Goal: Transaction & Acquisition: Subscribe to service/newsletter

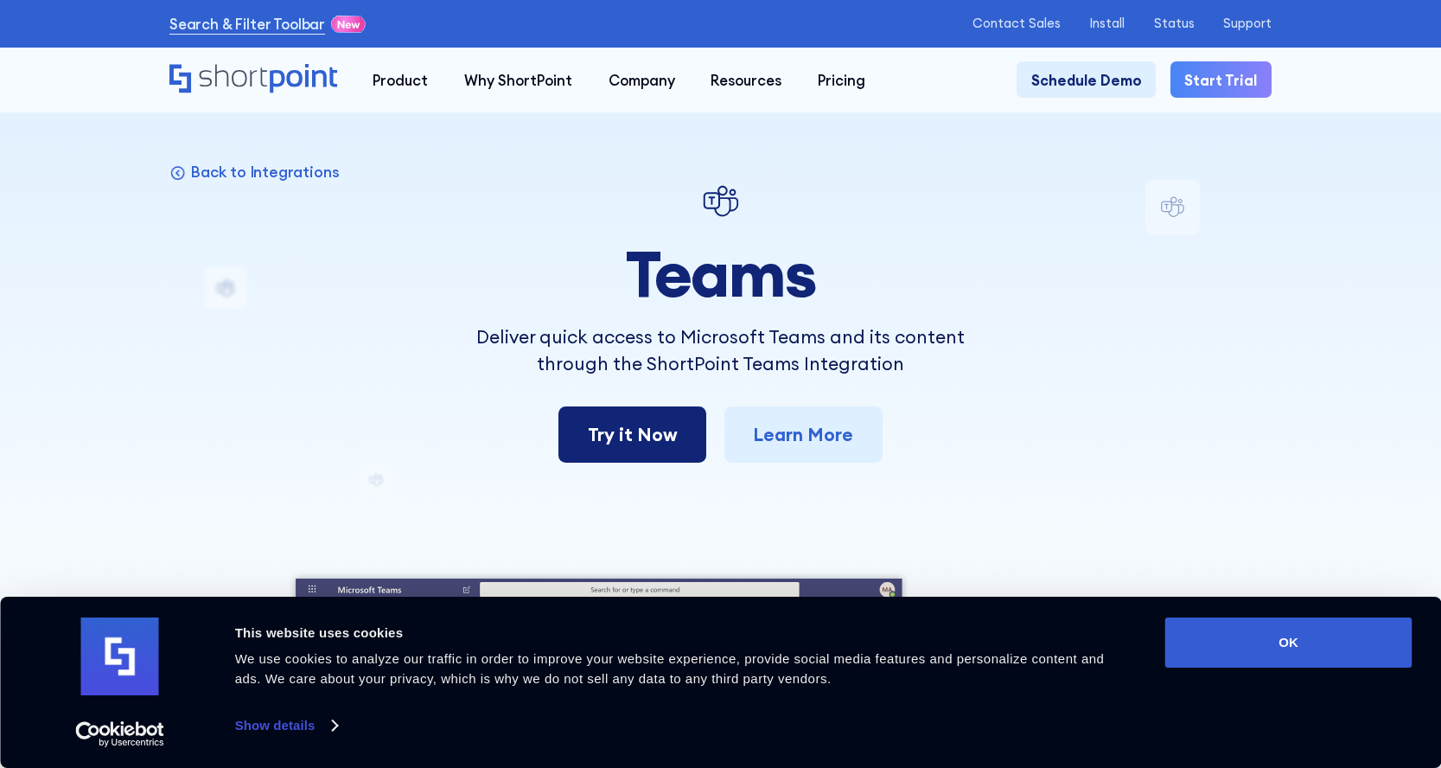
click at [655, 431] on link "Try it Now" at bounding box center [632, 434] width 148 height 56
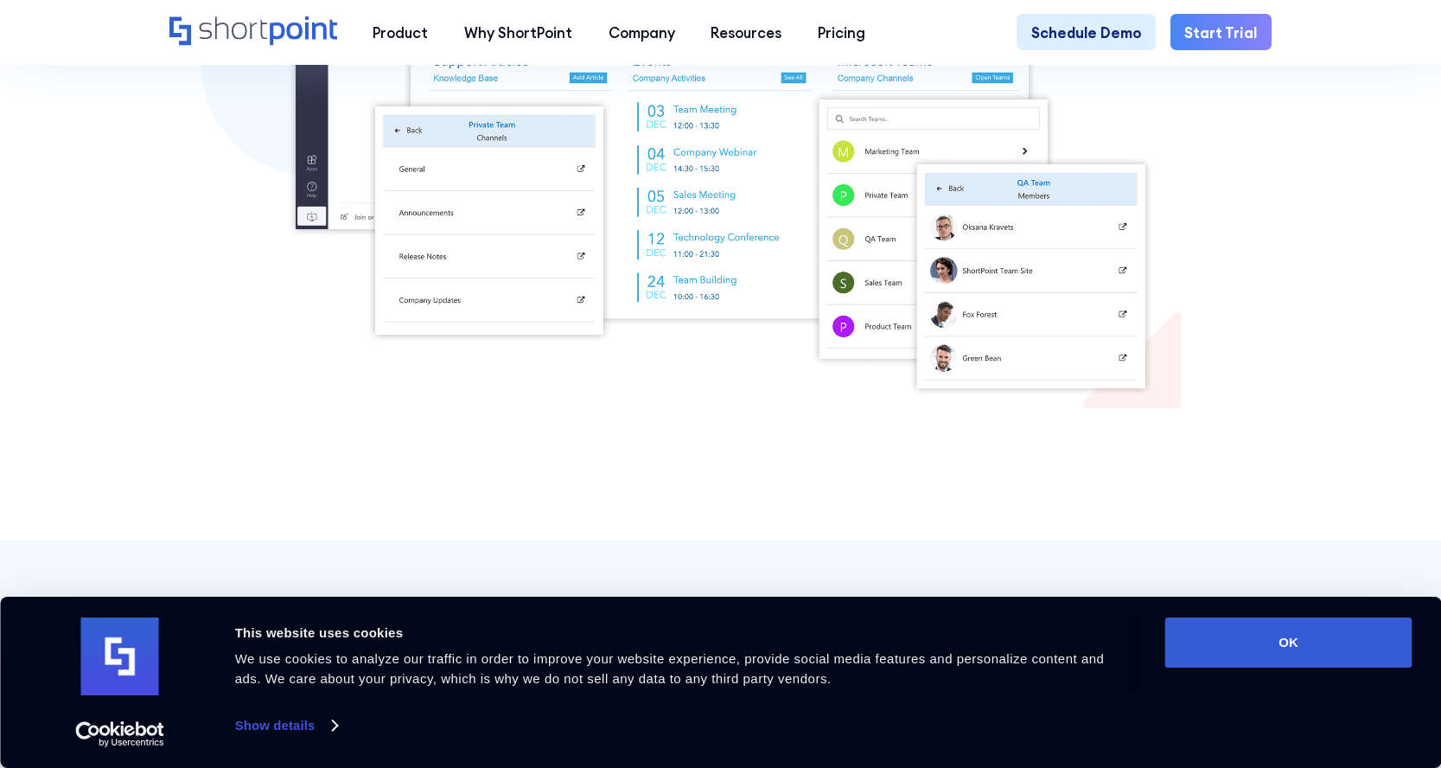
scroll to position [772, 0]
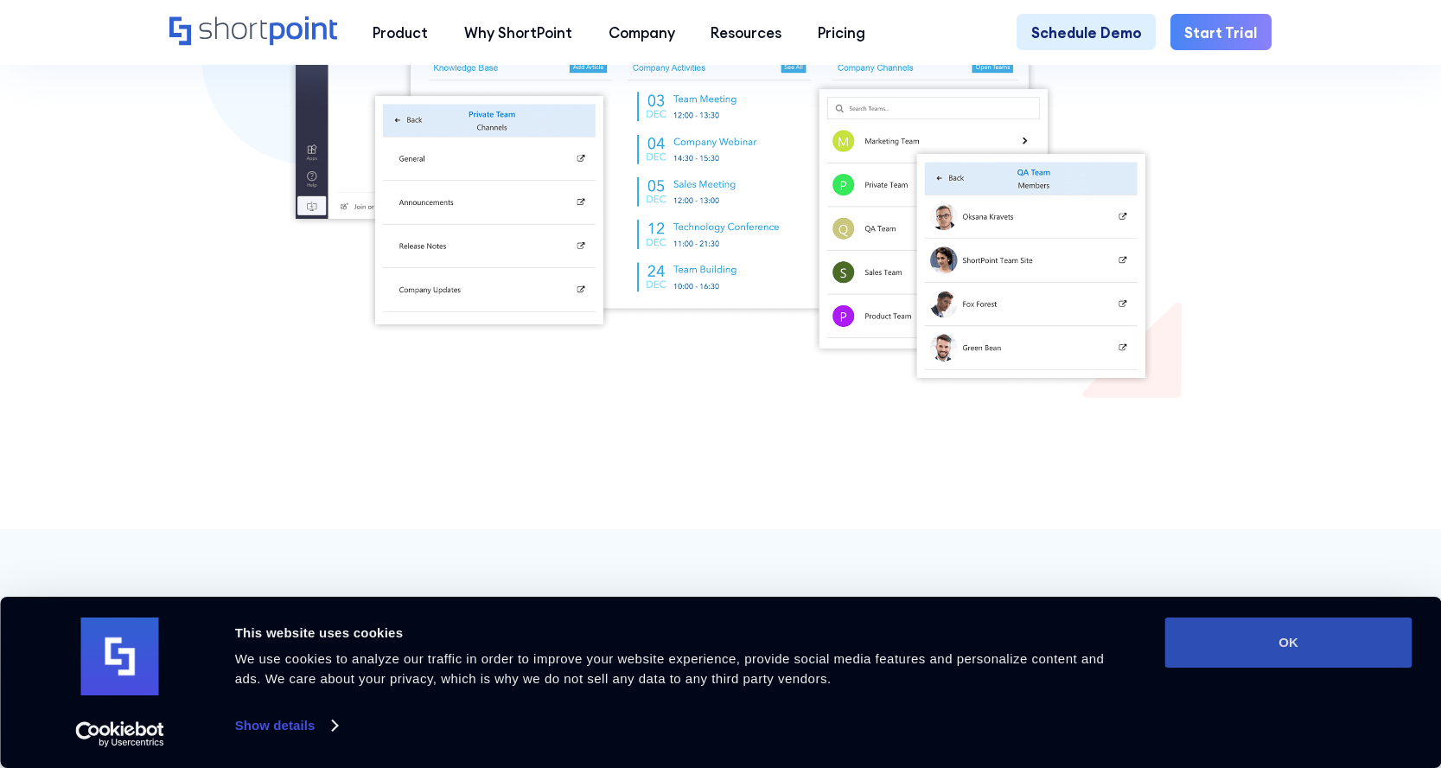
click at [1222, 636] on button "OK" at bounding box center [1288, 642] width 247 height 50
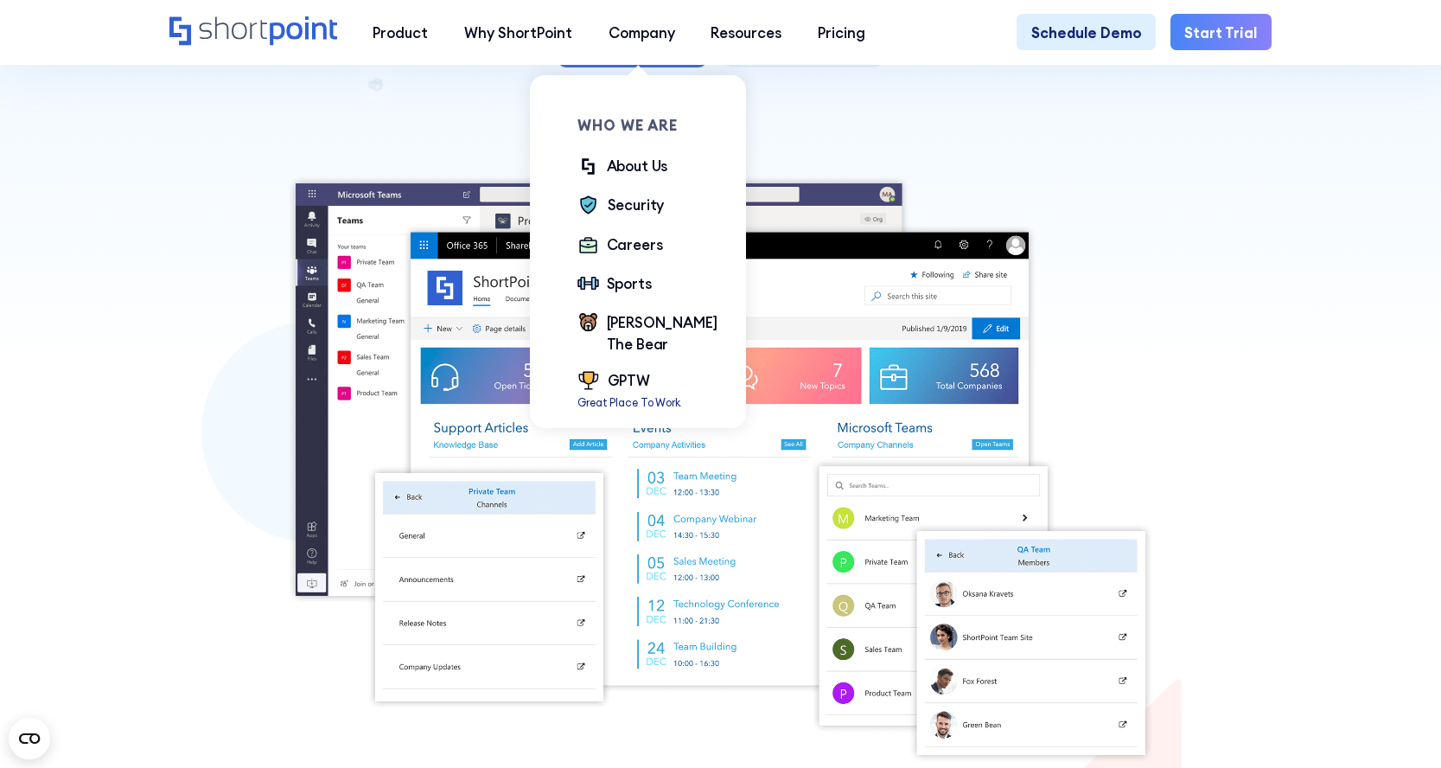
scroll to position [0, 0]
